Goal: Task Accomplishment & Management: Manage account settings

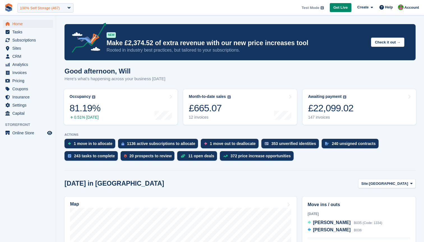
click at [32, 6] on div "100% Self Storage (467)" at bounding box center [40, 8] width 40 height 6
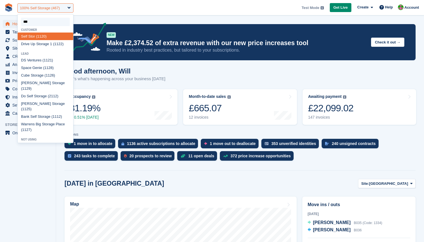
type input "****"
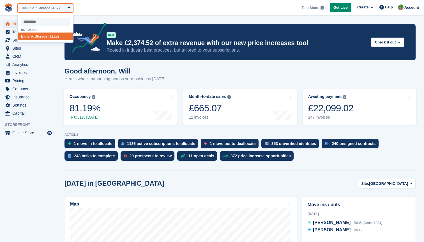
select select "****"
